Goal: Transaction & Acquisition: Purchase product/service

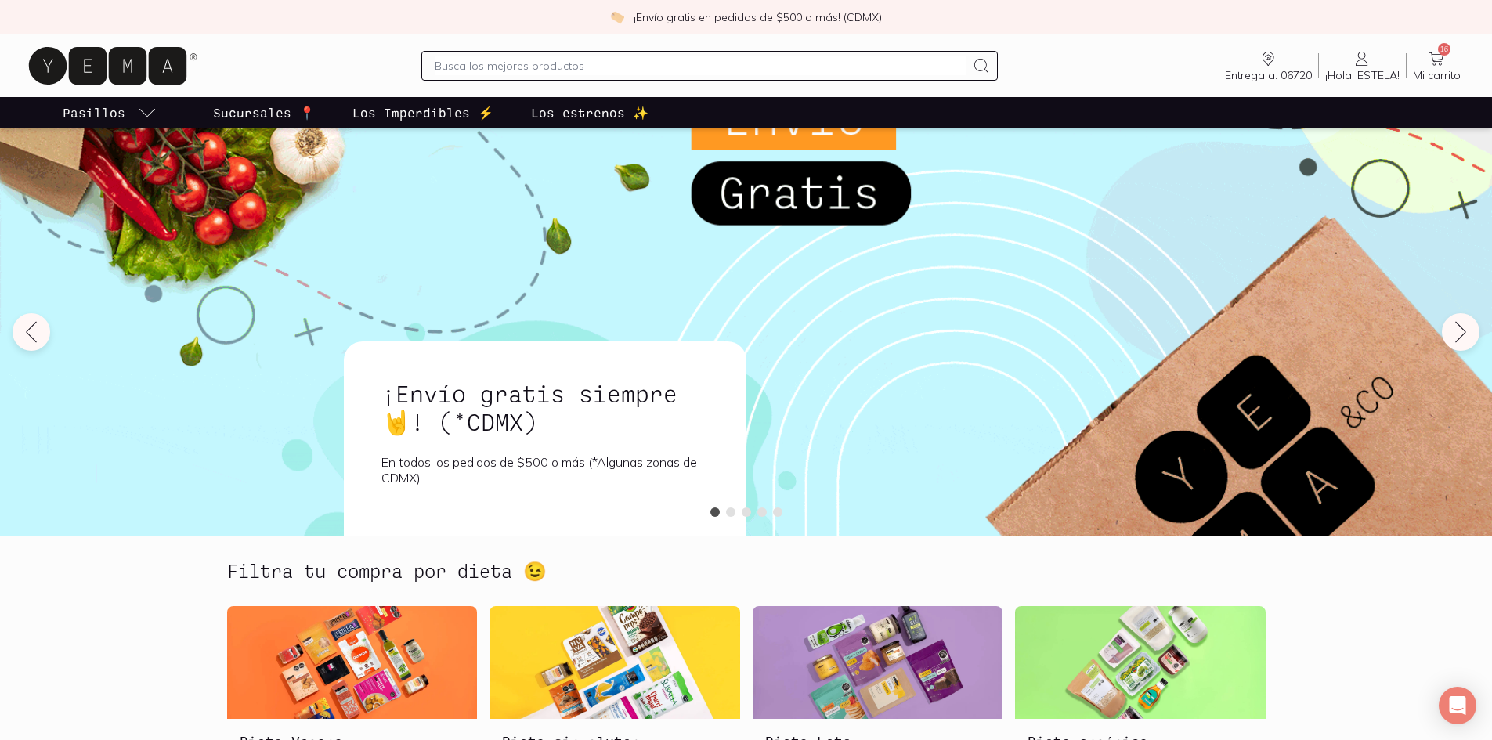
click at [1449, 59] on link "16 Mi carrito Carrito" at bounding box center [1436, 65] width 60 height 33
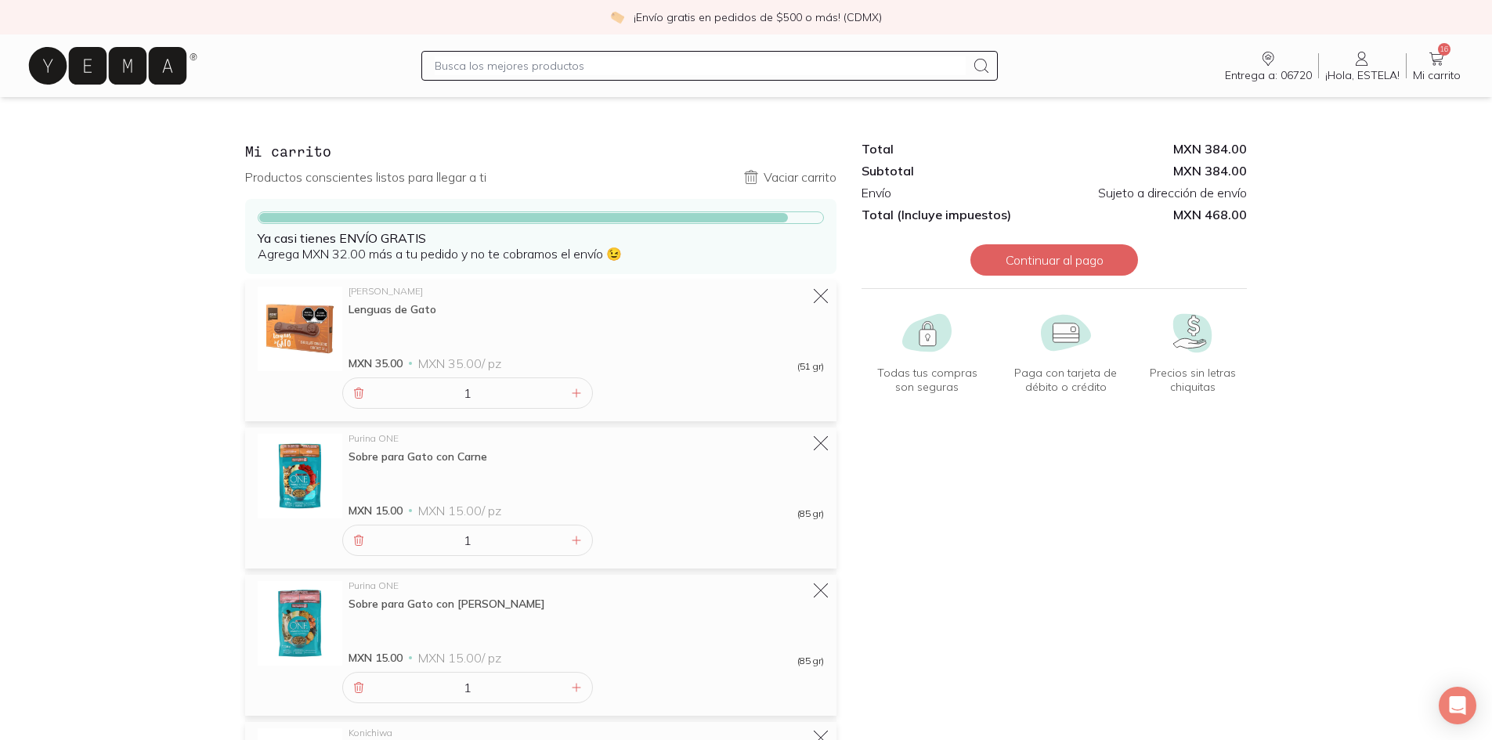
click at [536, 69] on input "text" at bounding box center [700, 65] width 531 height 19
type input "fresa"
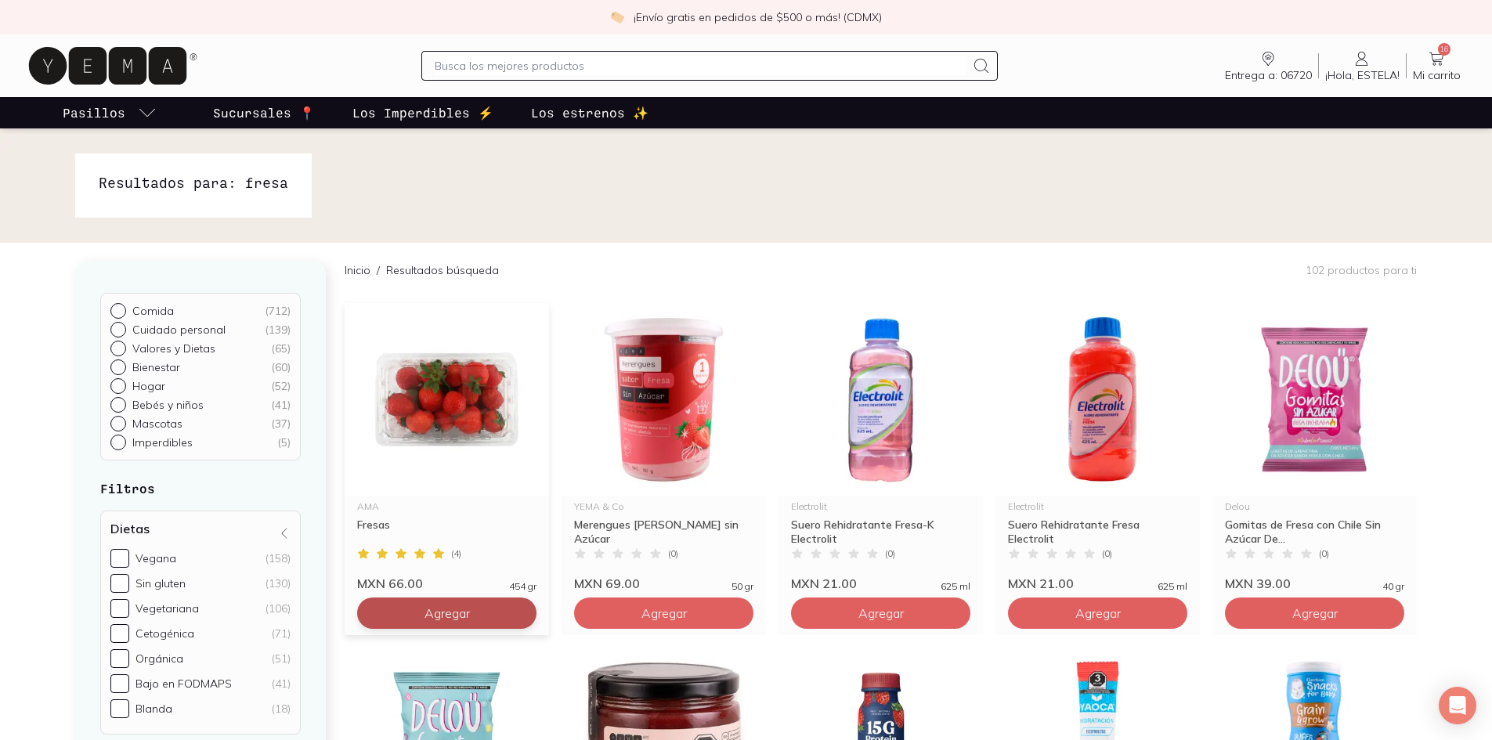
click at [501, 612] on button "Agregar" at bounding box center [446, 612] width 179 height 31
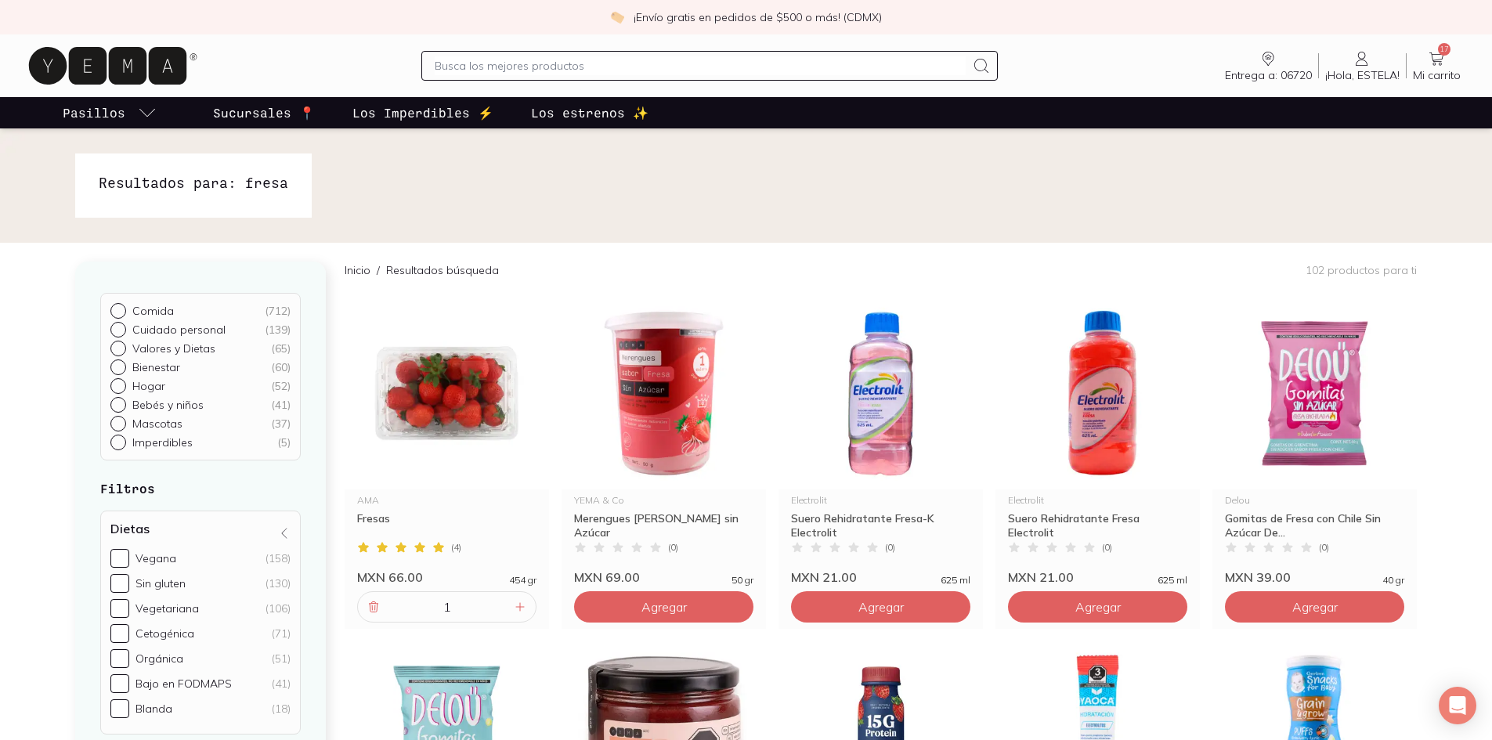
click at [590, 69] on input "text" at bounding box center [700, 65] width 531 height 19
type input "zarzamora"
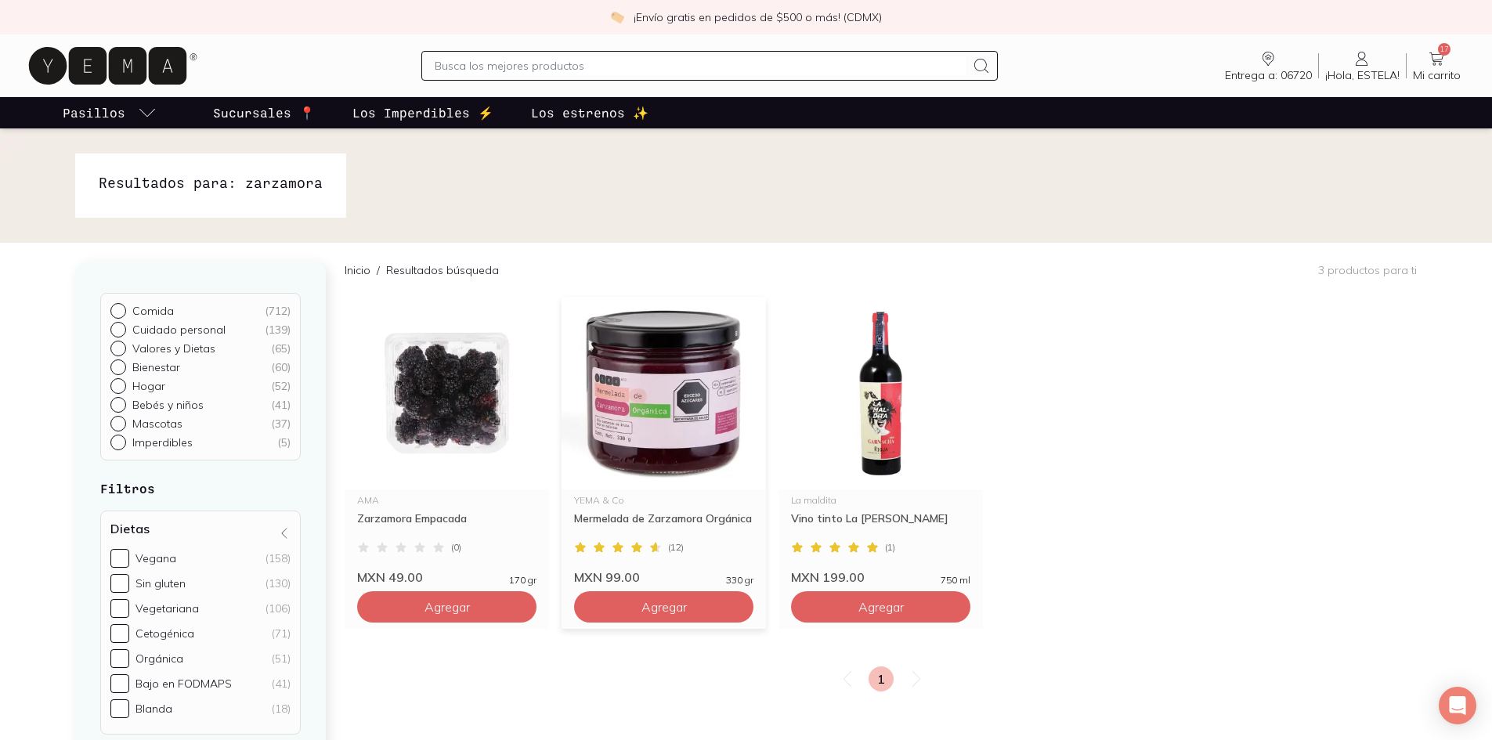
click at [654, 532] on div "Mermelada de Zarzamora Orgánica" at bounding box center [663, 525] width 179 height 28
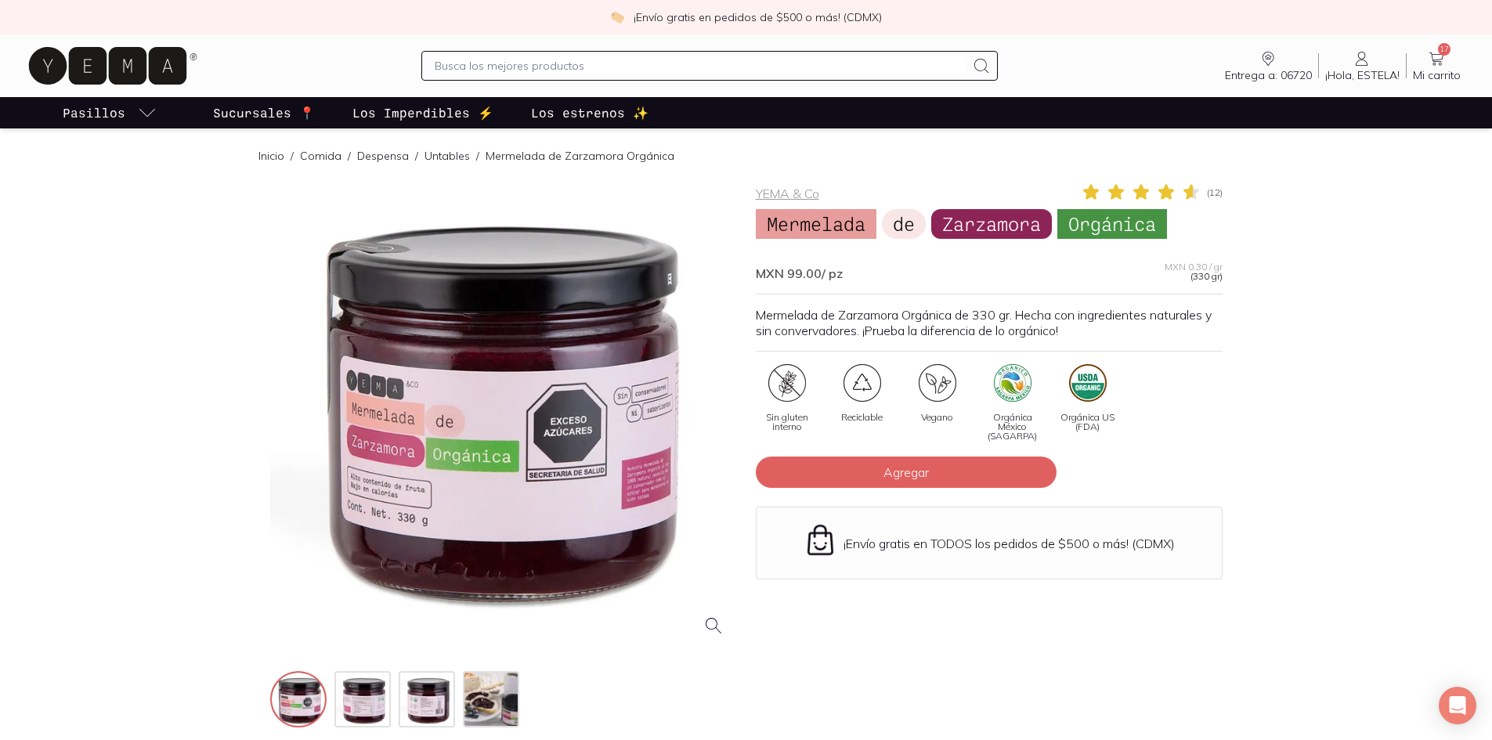
click at [395, 457] on div at bounding box center [503, 415] width 467 height 467
click at [489, 710] on img at bounding box center [492, 701] width 56 height 56
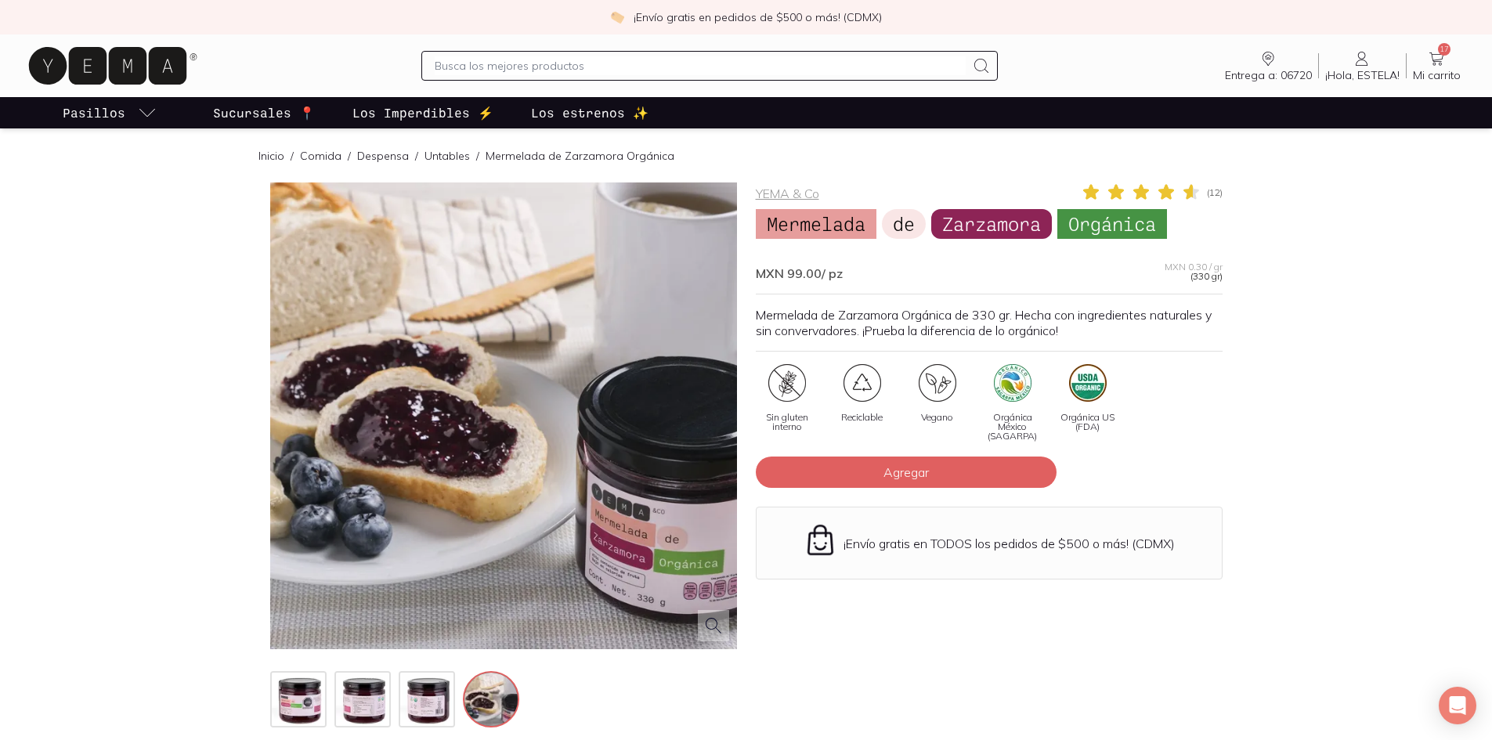
click at [612, 65] on input "text" at bounding box center [700, 65] width 531 height 19
type input "frambuesa"
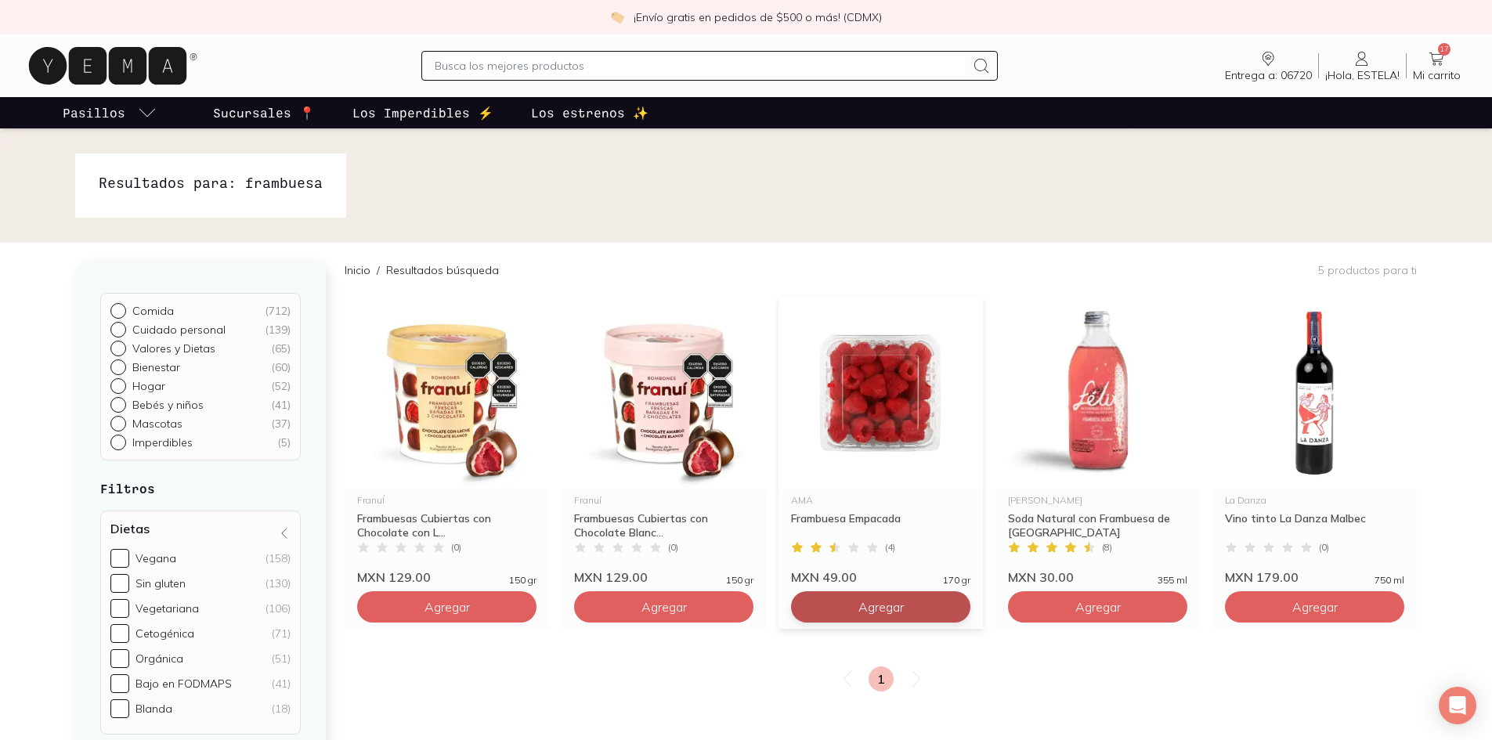
click at [915, 605] on button "Agregar" at bounding box center [880, 606] width 179 height 31
click at [724, 65] on input "text" at bounding box center [700, 65] width 531 height 19
type input "zarzamora"
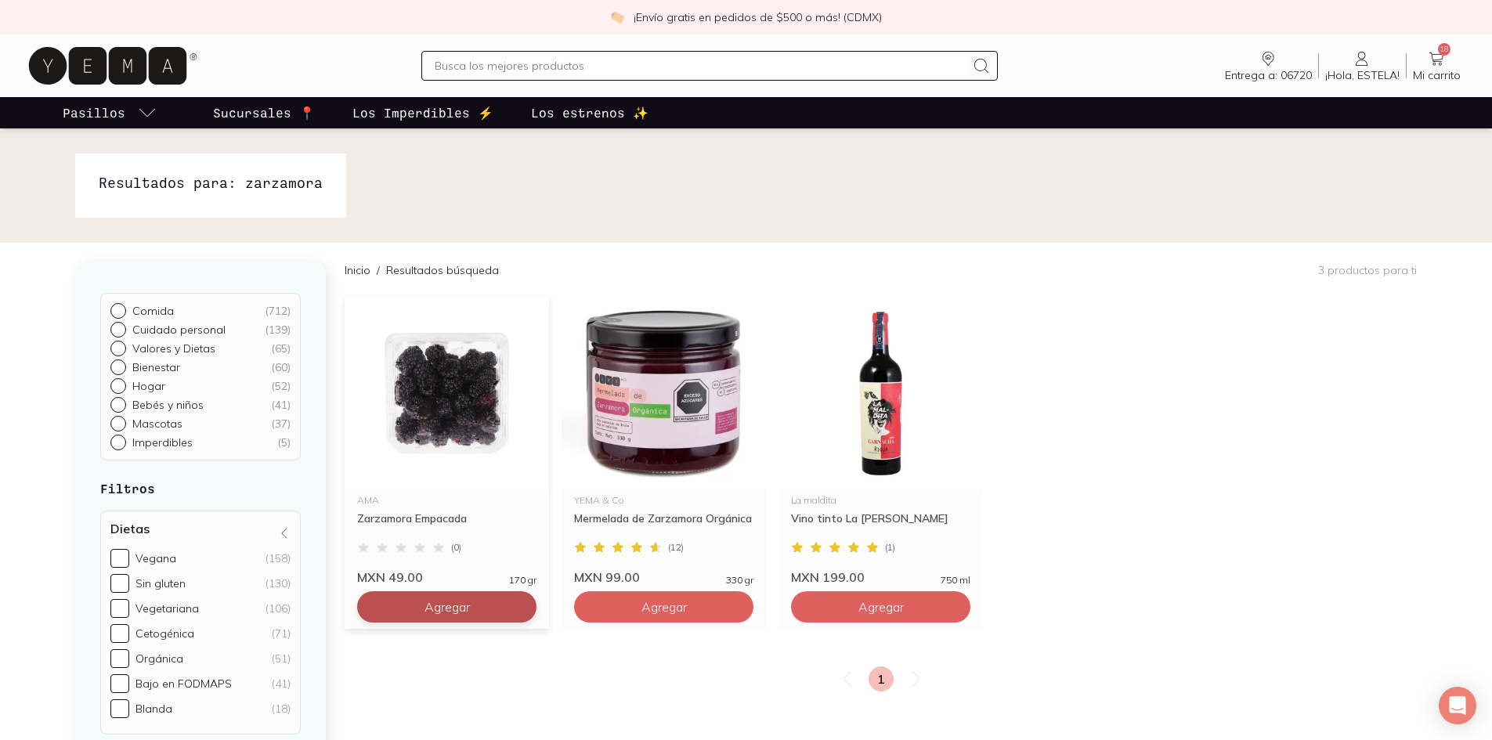
click at [458, 605] on span "Agregar" at bounding box center [446, 607] width 45 height 16
click at [1445, 54] on span "19" at bounding box center [1444, 49] width 13 height 13
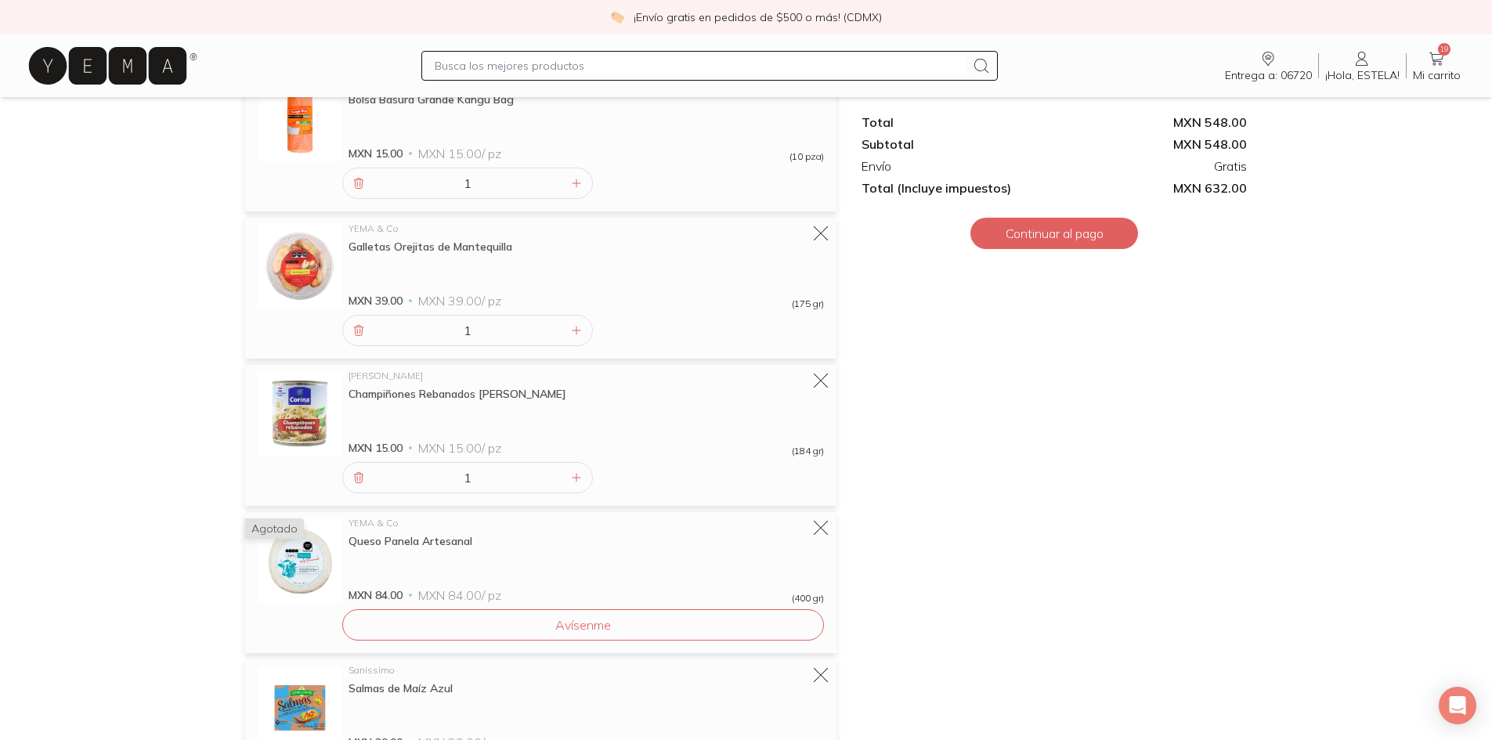
scroll to position [1253, 0]
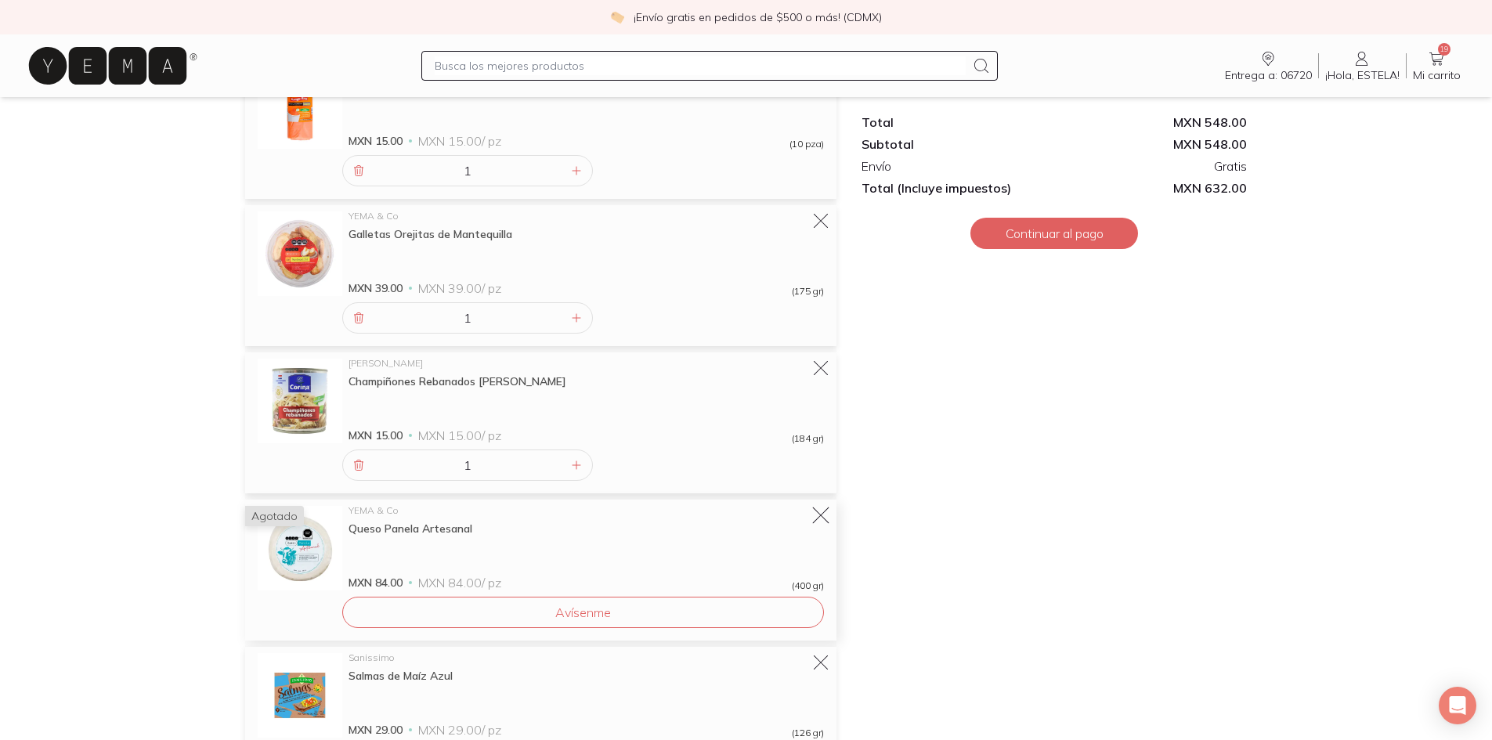
click at [826, 511] on icon at bounding box center [821, 516] width 22 height 22
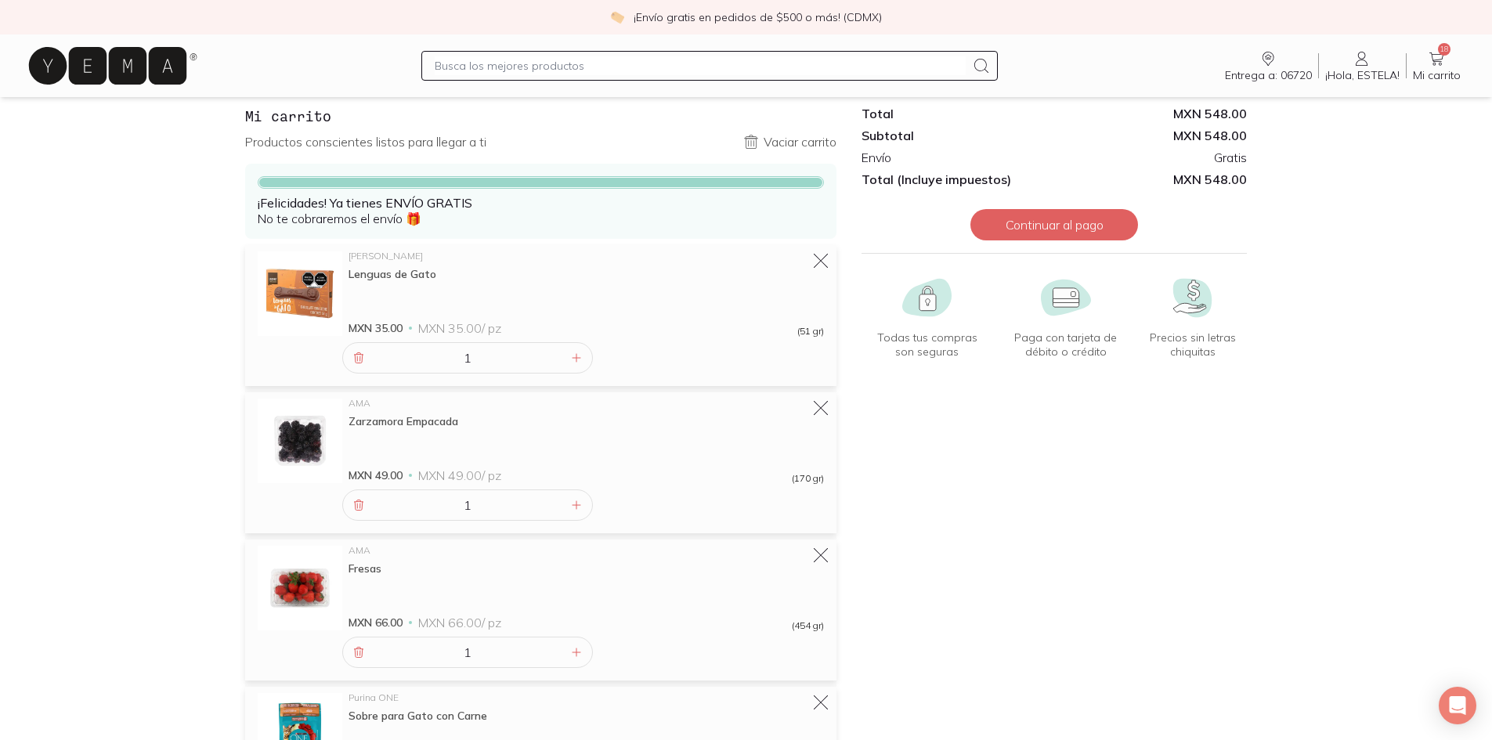
scroll to position [0, 0]
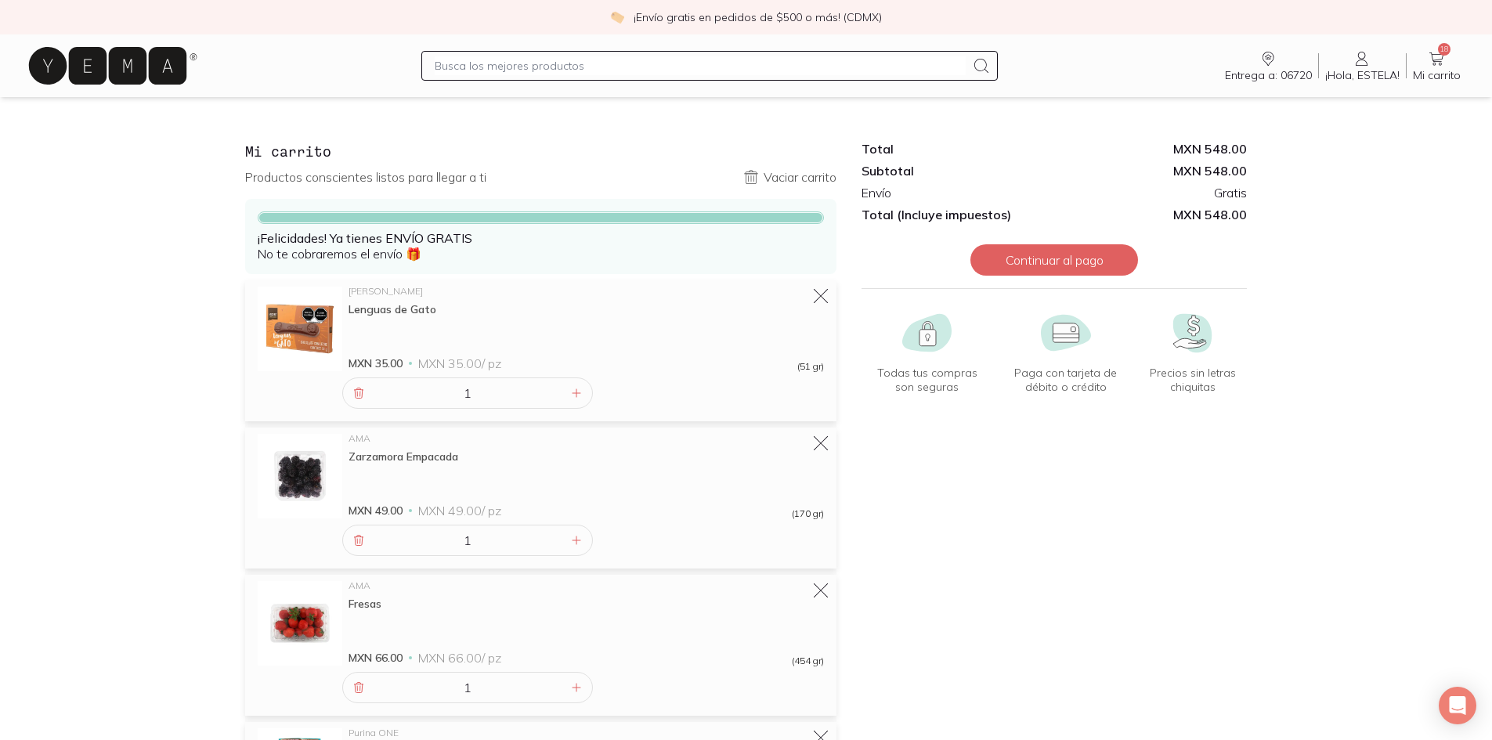
click at [600, 52] on div at bounding box center [709, 66] width 576 height 30
click at [607, 65] on input "text" at bounding box center [700, 65] width 531 height 19
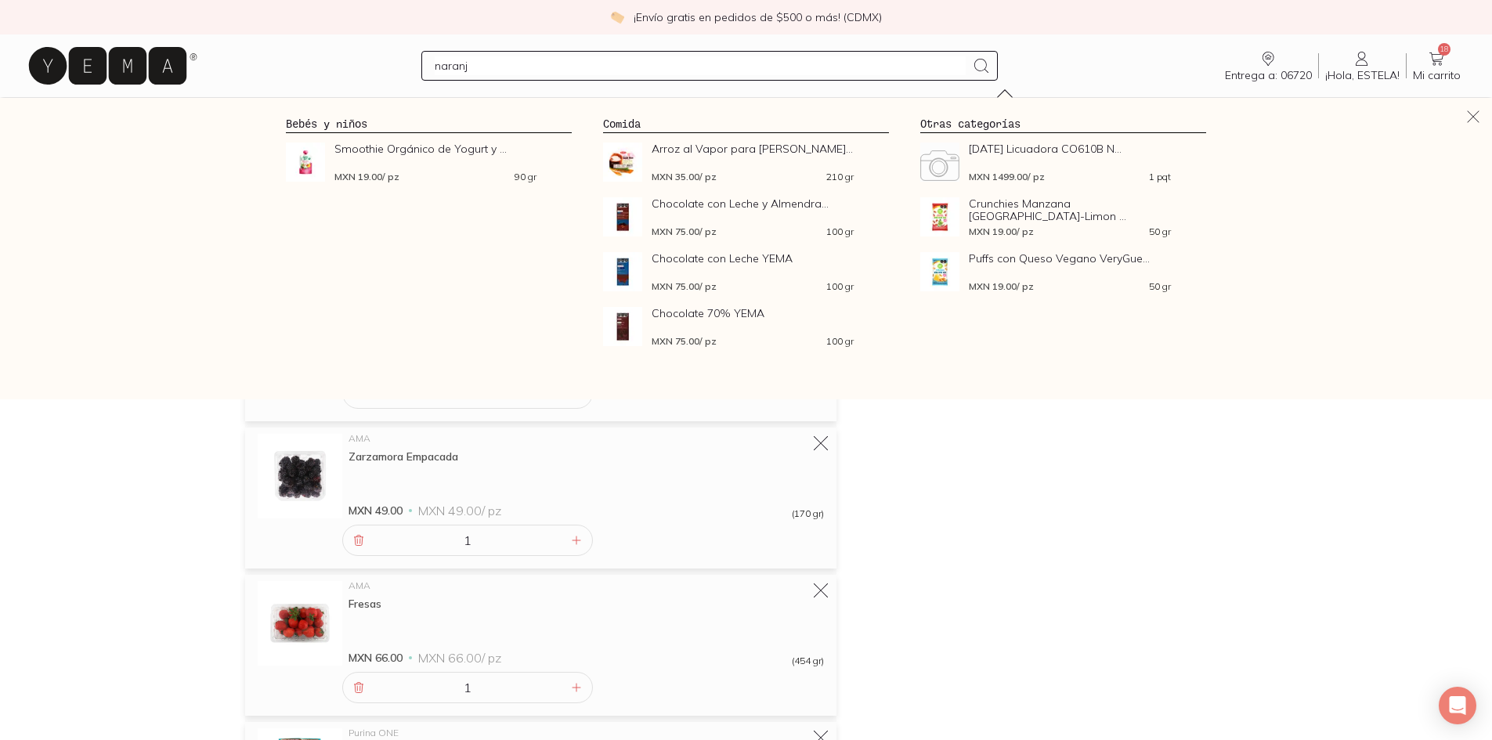
type input "naranja"
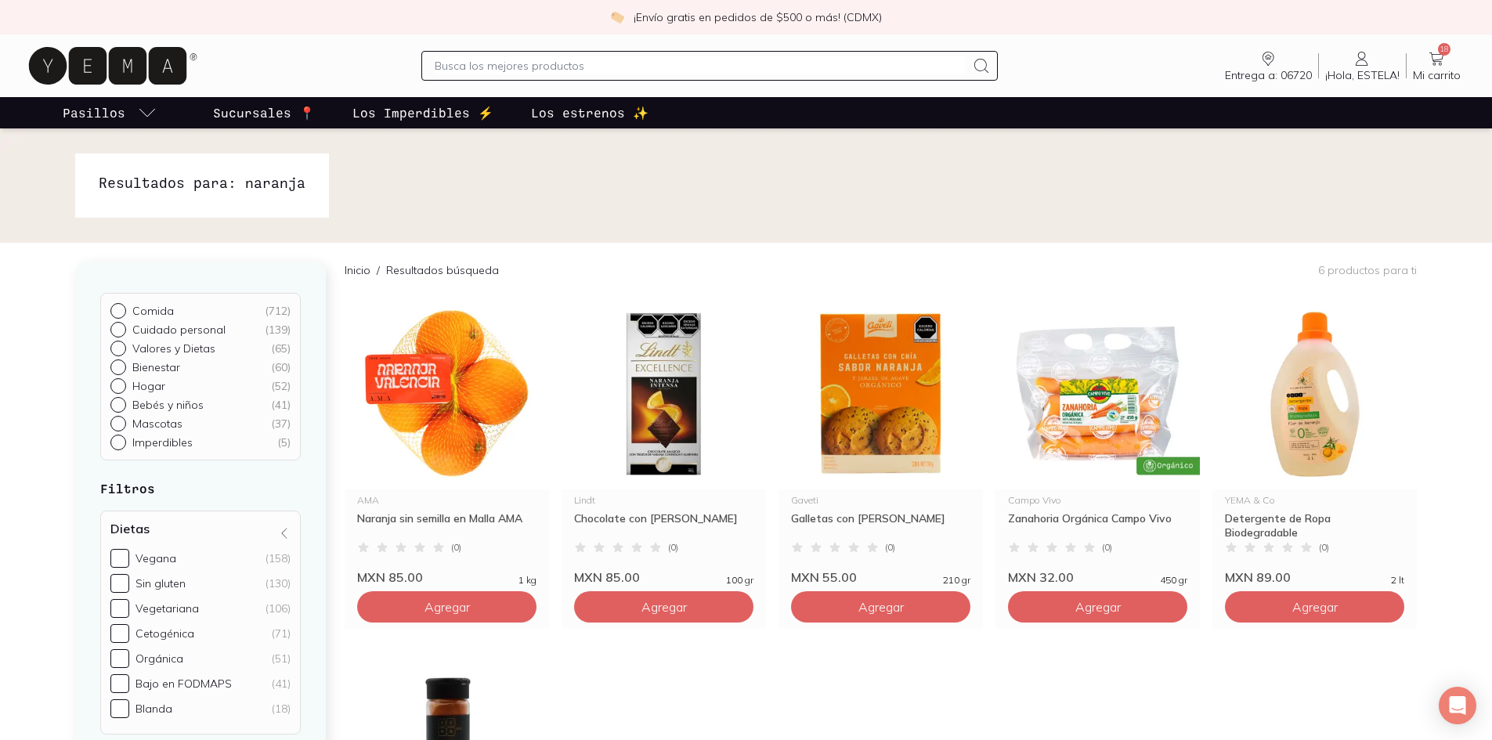
click at [597, 71] on input "text" at bounding box center [700, 65] width 531 height 19
type input "galletas"
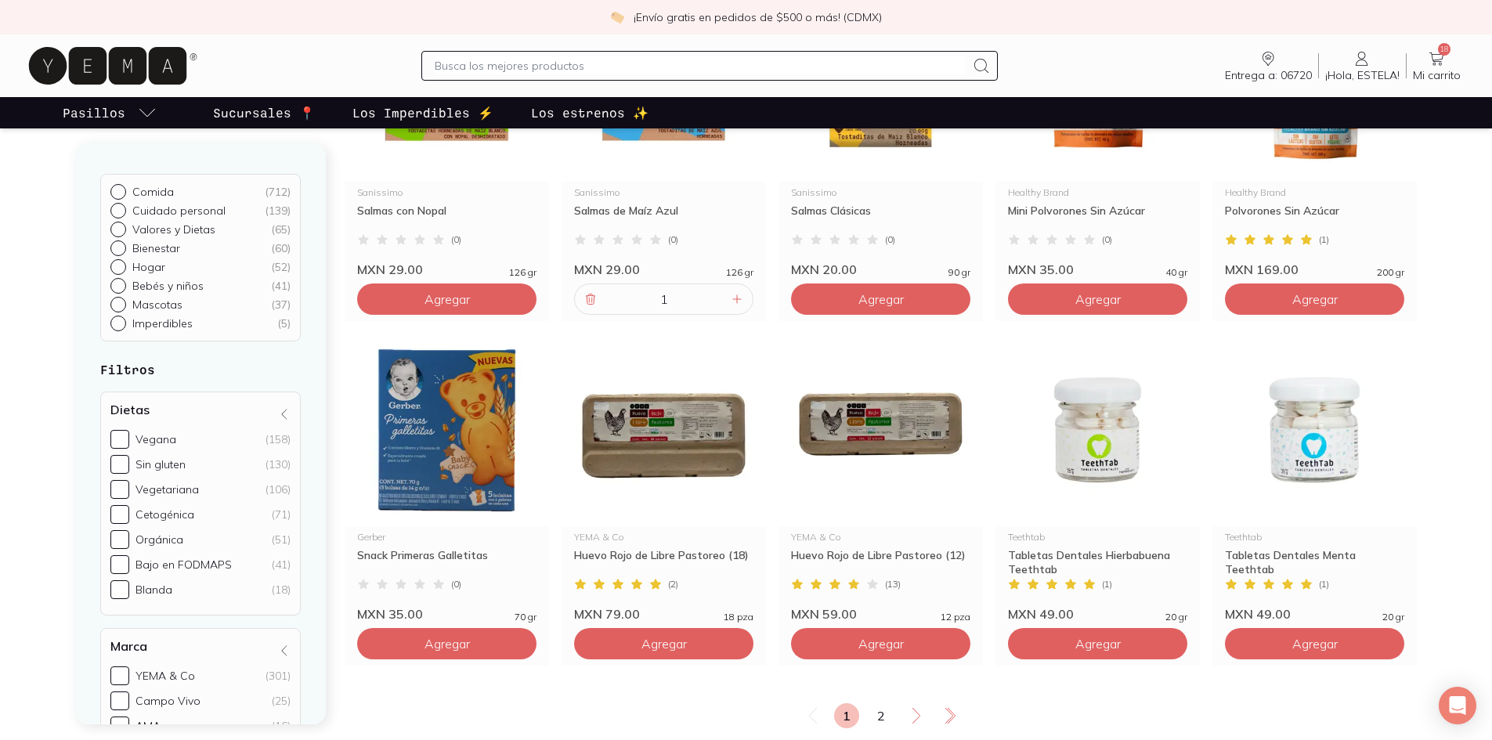
scroll to position [2427, 0]
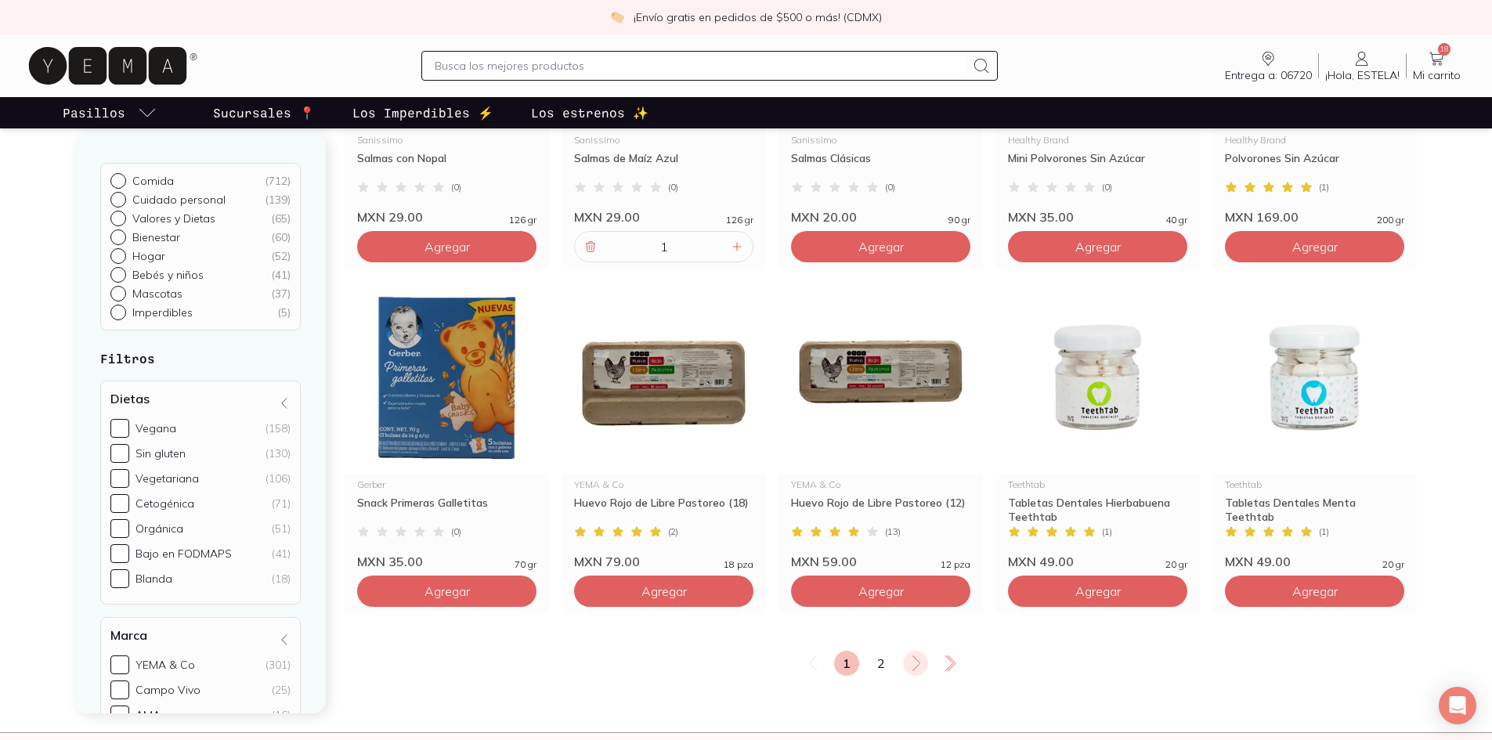
click at [919, 667] on icon at bounding box center [916, 663] width 19 height 19
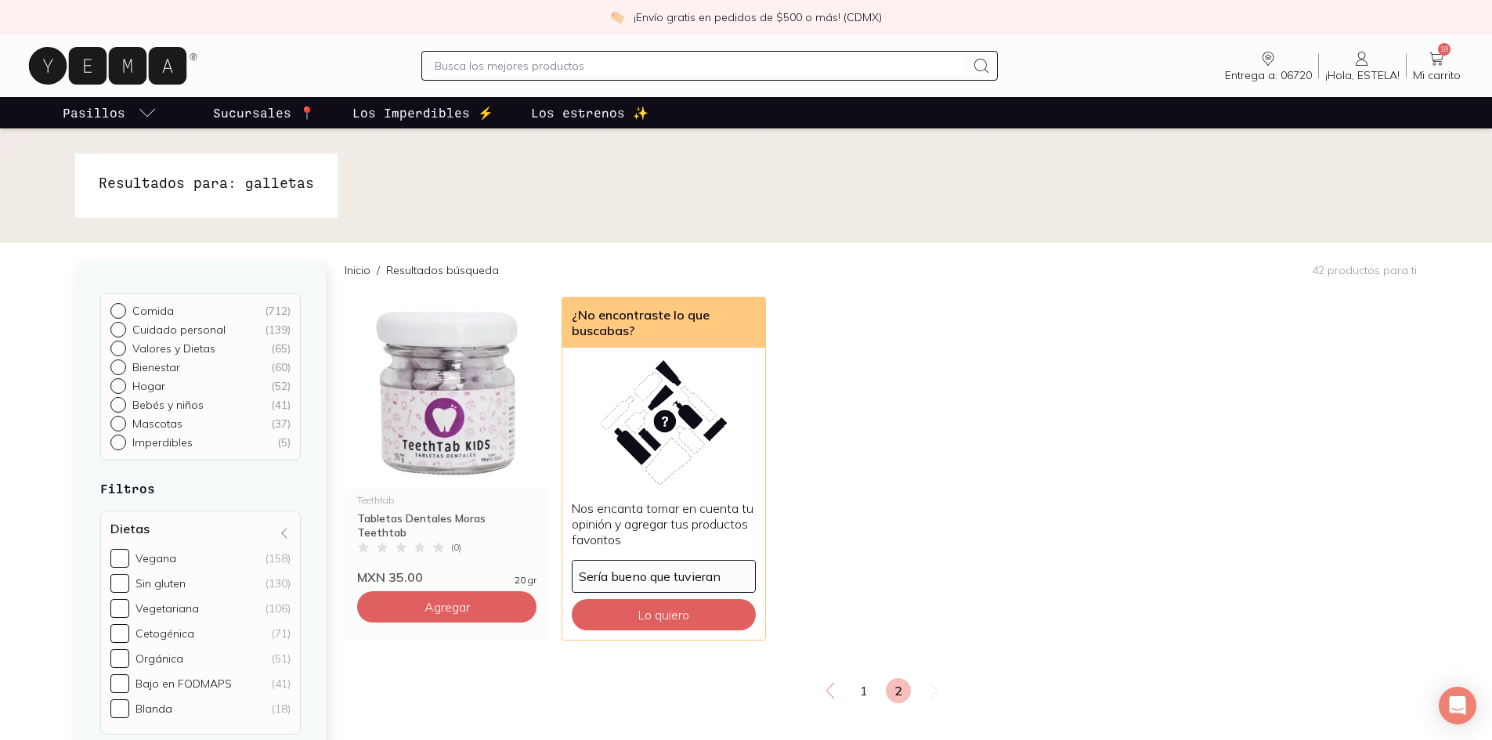
click at [528, 69] on input "text" at bounding box center [700, 65] width 531 height 19
type input "filtro"
